Goal: Navigation & Orientation: Find specific page/section

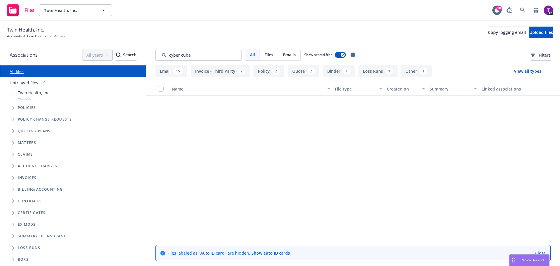
scroll to position [394, 0]
